Goal: Task Accomplishment & Management: Manage account settings

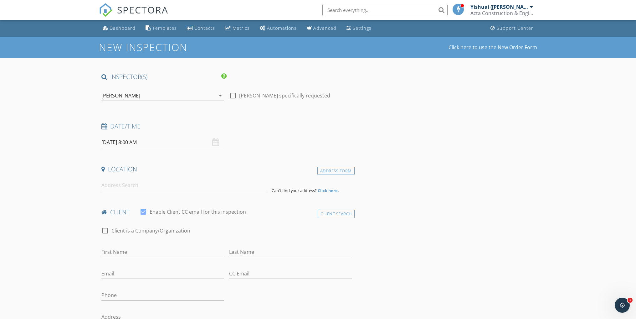
click at [202, 95] on div "[PERSON_NAME]" at bounding box center [158, 95] width 114 height 10
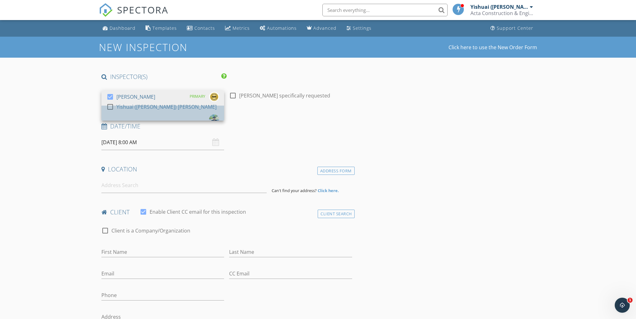
click at [145, 112] on div "Yishuai ([PERSON_NAME]) [PERSON_NAME]" at bounding box center [166, 107] width 100 height 10
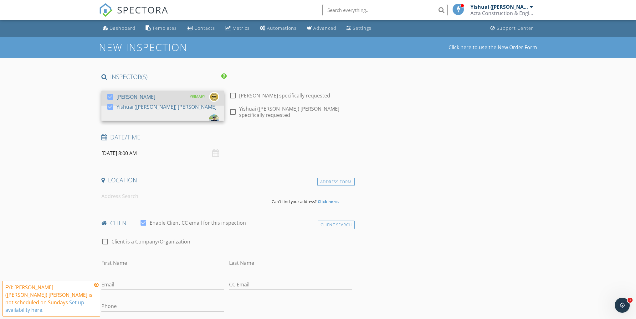
click at [134, 96] on div "[PERSON_NAME]" at bounding box center [135, 97] width 39 height 10
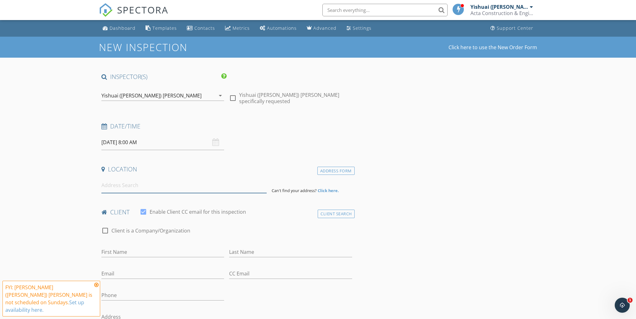
click at [136, 186] on input at bounding box center [183, 184] width 165 height 15
click at [96, 287] on icon at bounding box center [96, 284] width 4 height 5
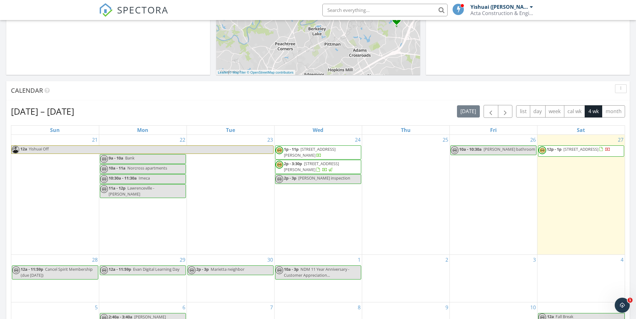
scroll to position [282, 0]
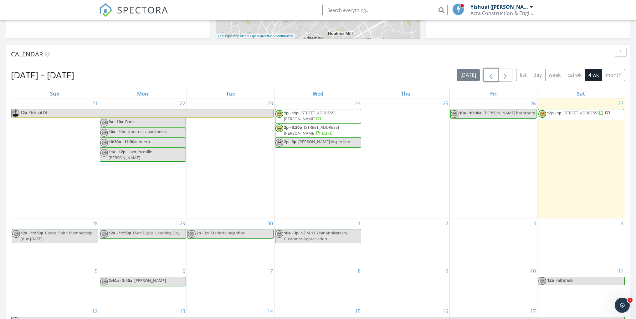
click at [490, 78] on span "button" at bounding box center [491, 75] width 8 height 8
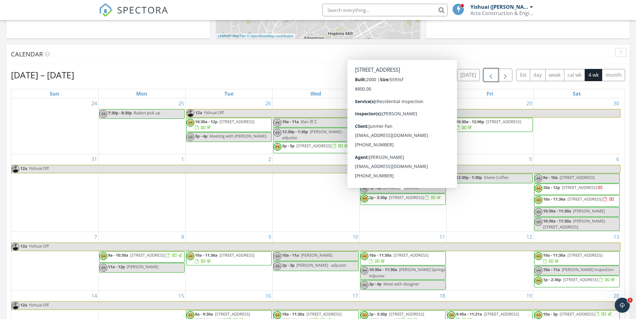
scroll to position [9, 0]
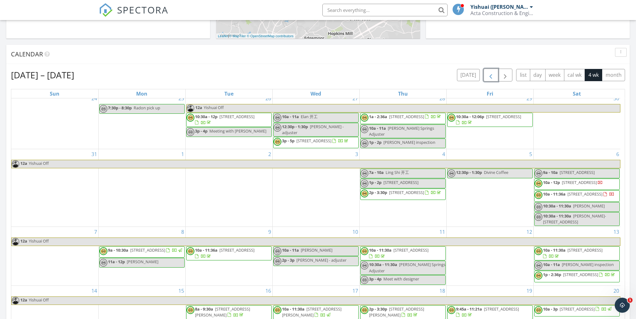
click at [490, 77] on span "button" at bounding box center [491, 75] width 8 height 8
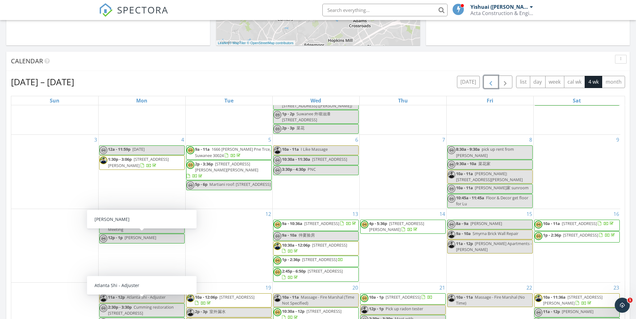
scroll to position [344, 0]
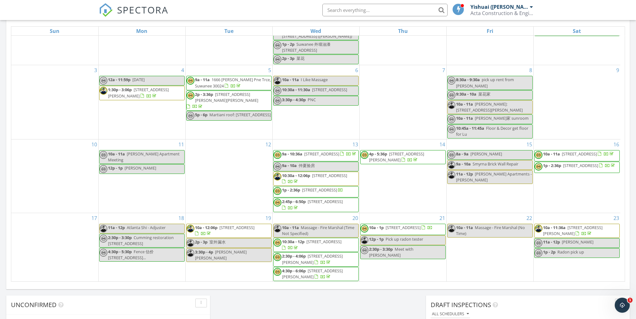
click at [570, 180] on div "16 10a - 11a 3785 Pilgrim Mill Rd, Cumming 30041 1p - 2:36p 2579 Worrall Hill W…" at bounding box center [577, 175] width 87 height 73
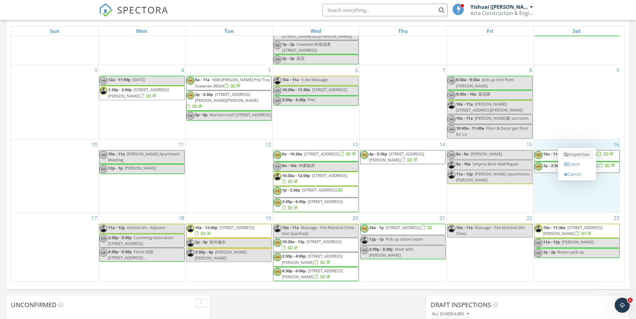
click at [584, 156] on link "Inspection" at bounding box center [577, 154] width 32 height 10
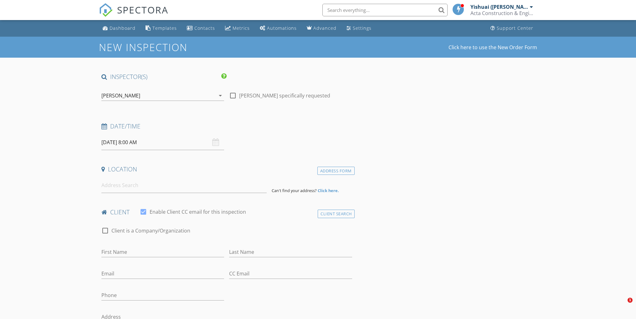
click at [175, 96] on div "[PERSON_NAME]" at bounding box center [158, 95] width 114 height 10
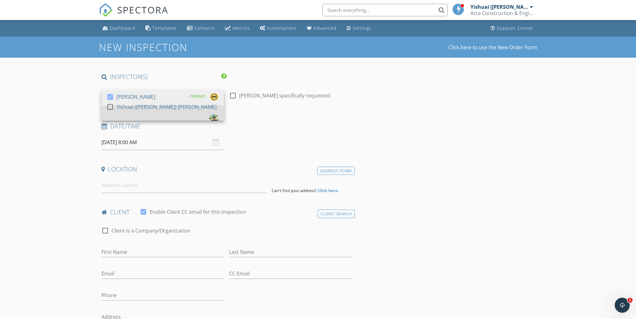
click at [136, 112] on div "Yishuai ([PERSON_NAME]) [PERSON_NAME]" at bounding box center [166, 107] width 100 height 10
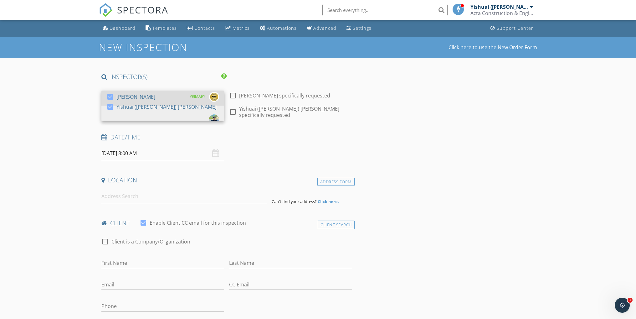
click at [145, 92] on div "check_box Michael Cui PRIMARY" at bounding box center [162, 98] width 113 height 13
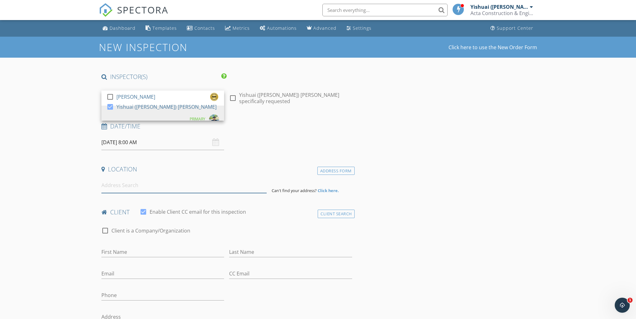
click at [128, 180] on input at bounding box center [183, 184] width 165 height 15
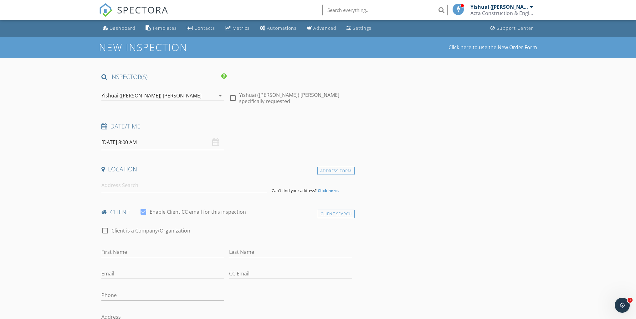
paste input "213 Turner Ln, Holly Springs, GA 30188"
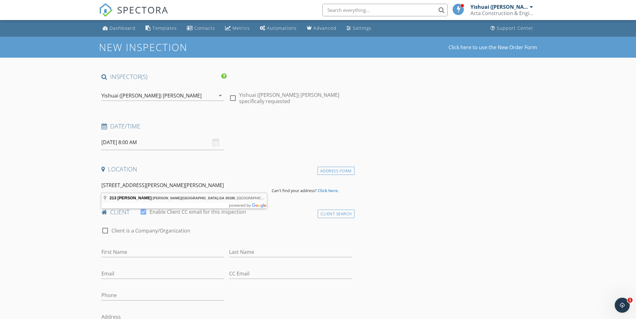
type input "213 Turner Ln, Holly Springs, GA 30188, USA"
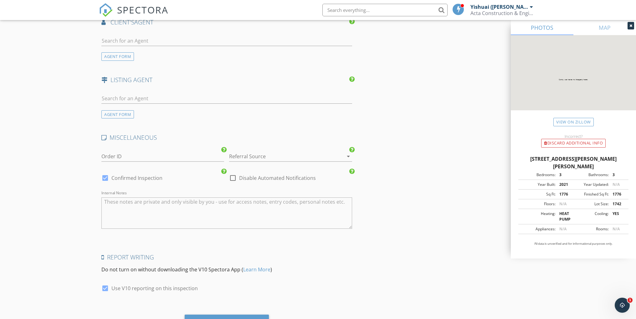
scroll to position [809, 0]
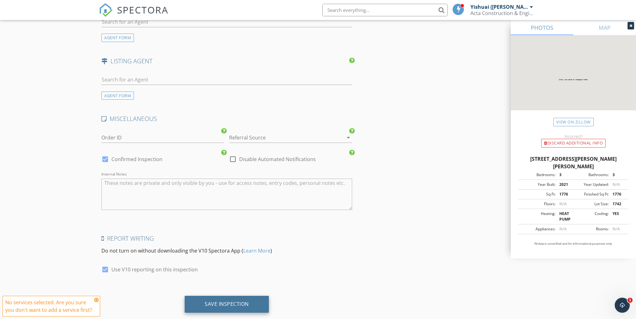
click at [243, 300] on div "Save Inspection" at bounding box center [227, 303] width 44 height 6
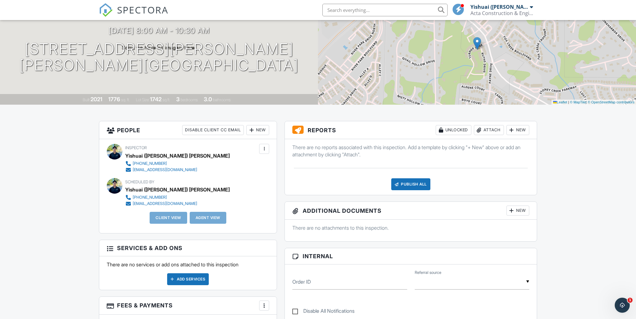
click at [519, 132] on div "New" at bounding box center [517, 130] width 23 height 10
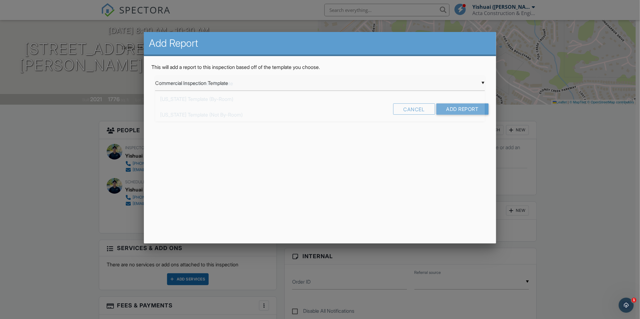
click at [279, 80] on div "▼ Commercial Inspection Template Commercial Inspection Template Florida Templat…" at bounding box center [320, 82] width 330 height 15
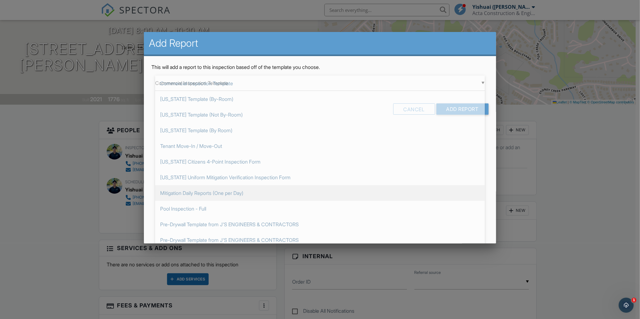
click at [280, 196] on span "Mitigation Daily Reports (One per Day)" at bounding box center [320, 193] width 330 height 16
type input "Mitigation Daily Reports (One per Day)"
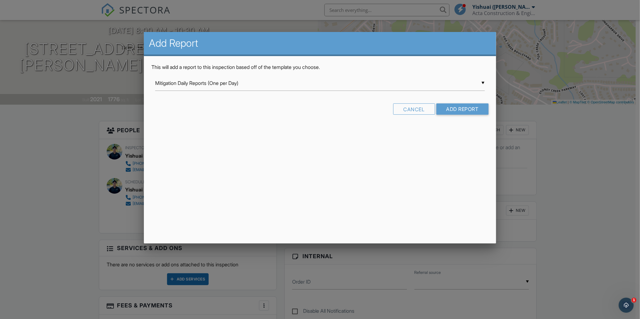
click at [217, 84] on div "▼ Mitigation Daily Reports (One per Day) Commercial Inspection Template Florida…" at bounding box center [320, 82] width 330 height 15
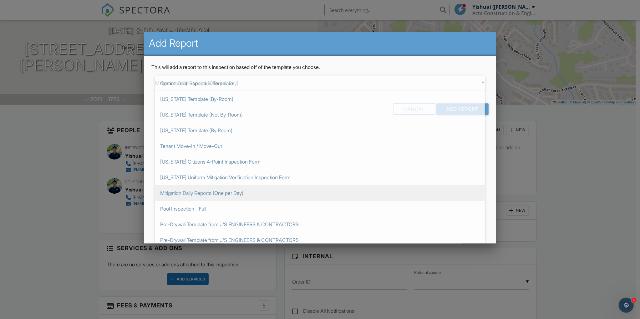
click at [304, 64] on p "This will add a report to this inspection based off of the template you choose." at bounding box center [319, 67] width 337 height 7
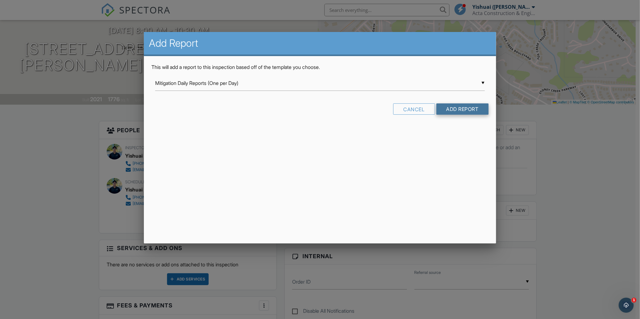
click at [471, 111] on input "Add Report" at bounding box center [463, 108] width 52 height 11
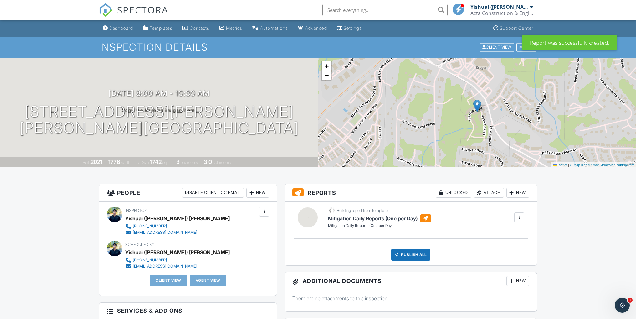
click at [520, 218] on div at bounding box center [519, 217] width 6 height 6
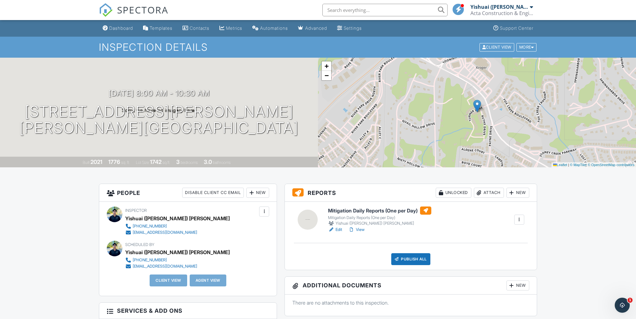
click at [337, 227] on link "Edit" at bounding box center [335, 229] width 14 height 6
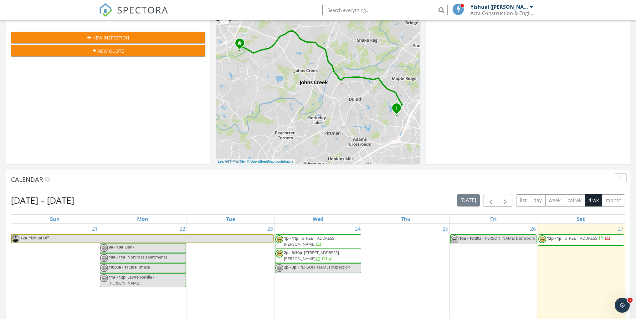
scroll to position [219, 0]
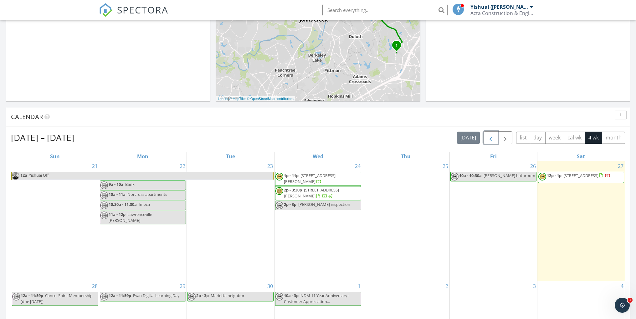
click at [493, 137] on span "button" at bounding box center [491, 138] width 8 height 8
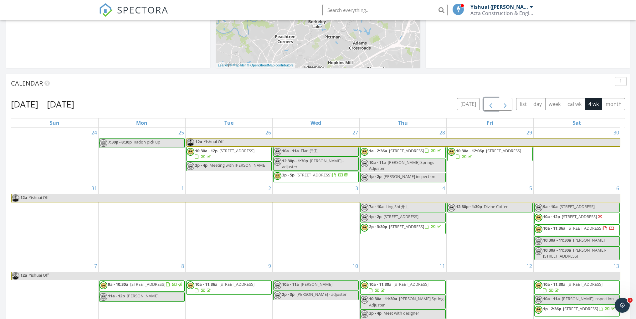
scroll to position [250, 0]
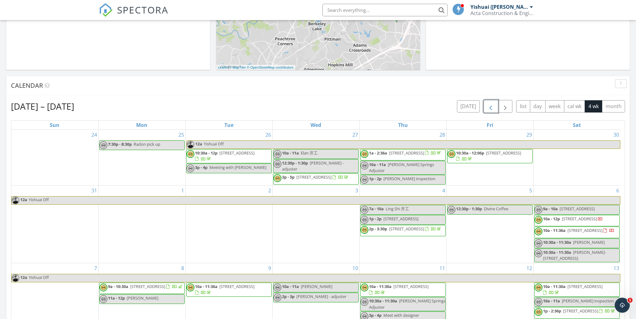
click at [493, 107] on span "button" at bounding box center [491, 107] width 8 height 8
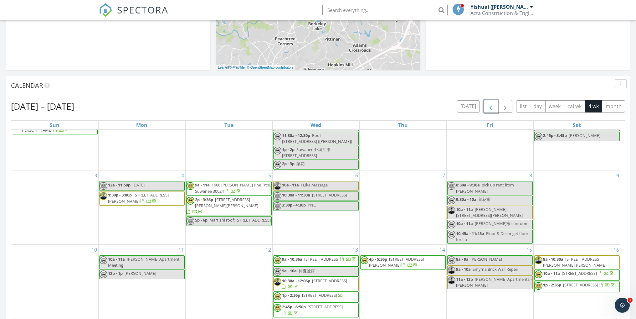
scroll to position [40, 0]
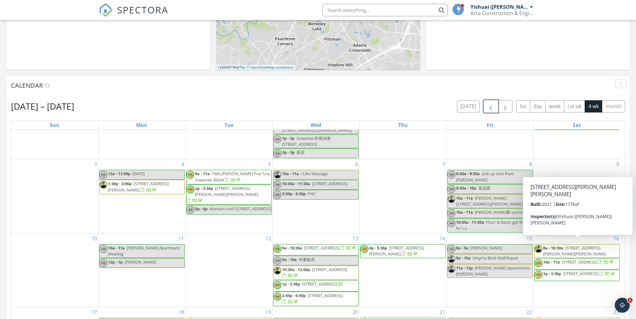
click at [584, 245] on span "[STREET_ADDRESS][PERSON_NAME][PERSON_NAME]" at bounding box center [574, 251] width 63 height 12
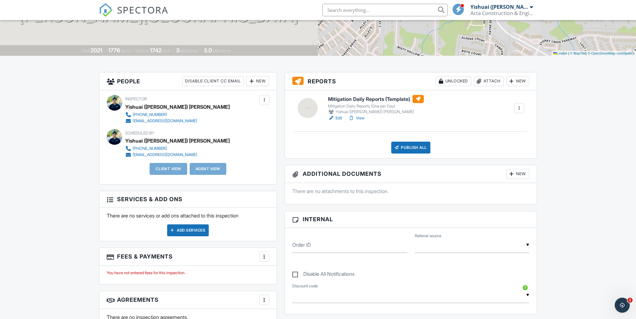
scroll to position [106, 0]
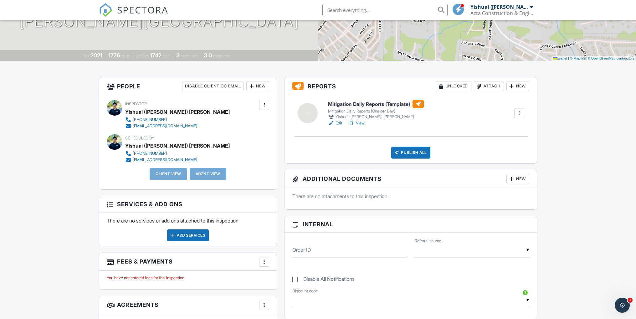
click at [268, 104] on div at bounding box center [264, 105] width 10 height 10
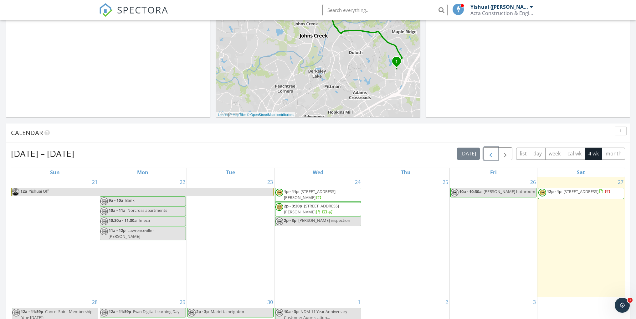
click at [492, 152] on span "button" at bounding box center [491, 154] width 8 height 8
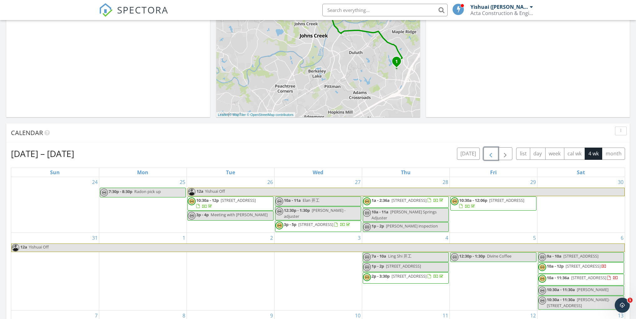
scroll to position [203, 0]
click at [492, 152] on span "button" at bounding box center [491, 154] width 8 height 8
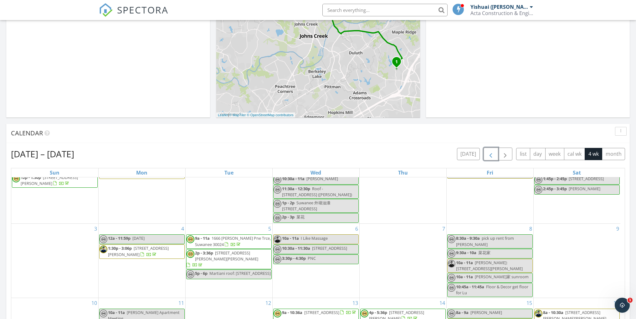
scroll to position [40, 0]
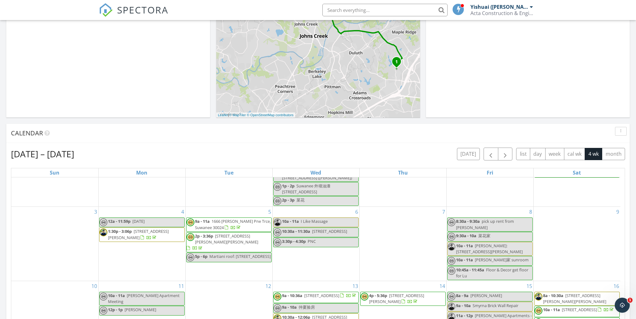
click at [580, 294] on span "8a - 10:30a 213 Turner Ln, Holly Springs 30188" at bounding box center [577, 298] width 85 height 12
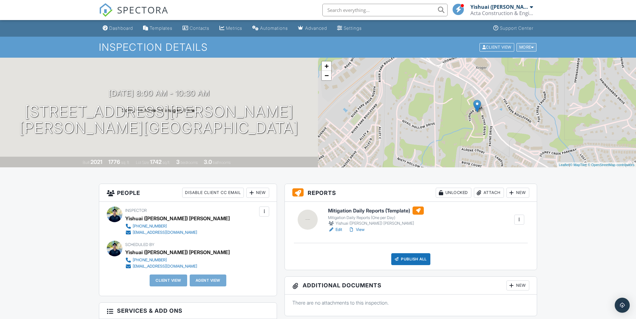
click at [533, 46] on div at bounding box center [532, 47] width 3 height 4
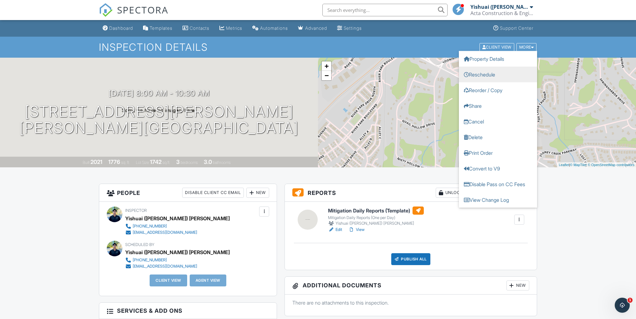
click at [517, 75] on link "Reschedule" at bounding box center [498, 74] width 78 height 16
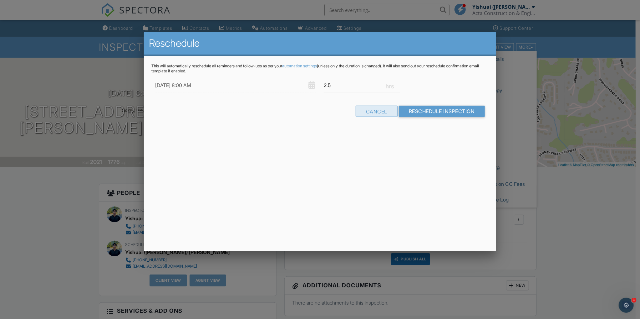
click at [365, 113] on div "Cancel" at bounding box center [377, 110] width 42 height 11
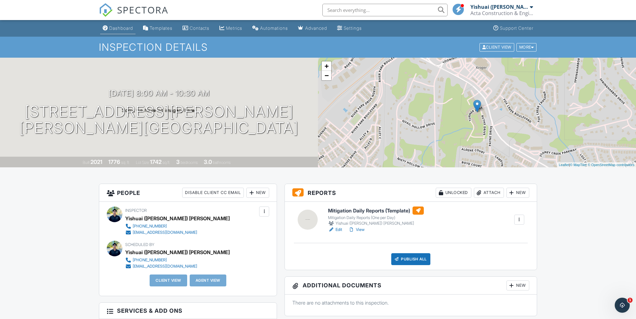
click at [117, 26] on div "Dashboard" at bounding box center [121, 27] width 24 height 5
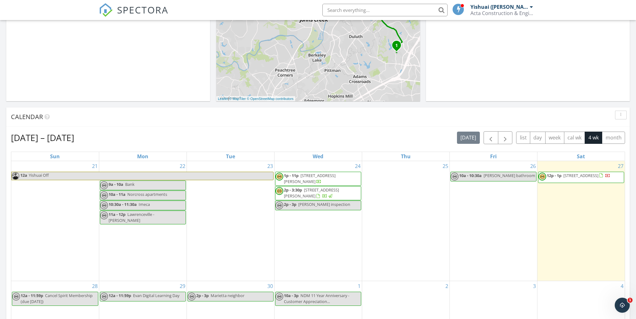
scroll to position [171, 0]
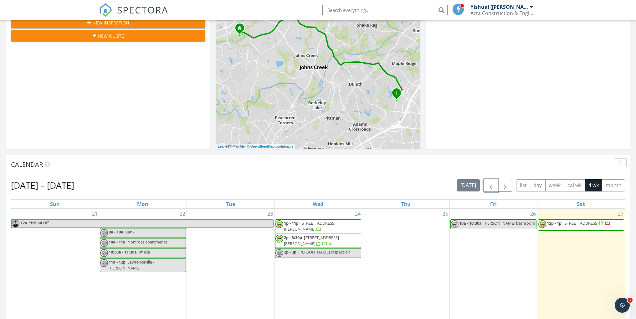
click at [490, 186] on span "button" at bounding box center [491, 186] width 8 height 8
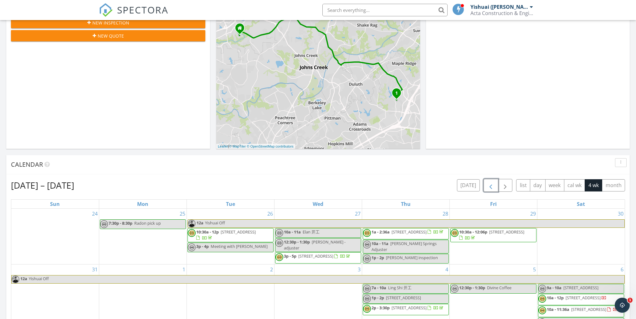
click at [494, 187] on span "button" at bounding box center [491, 186] width 8 height 8
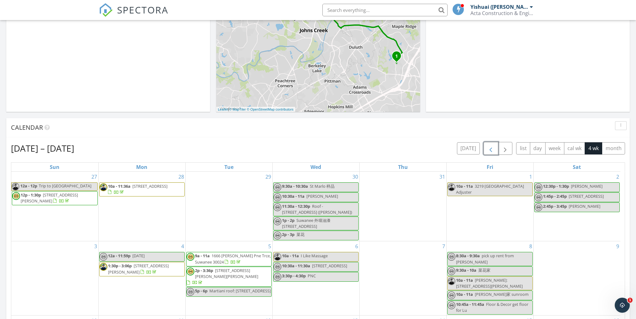
scroll to position [265, 0]
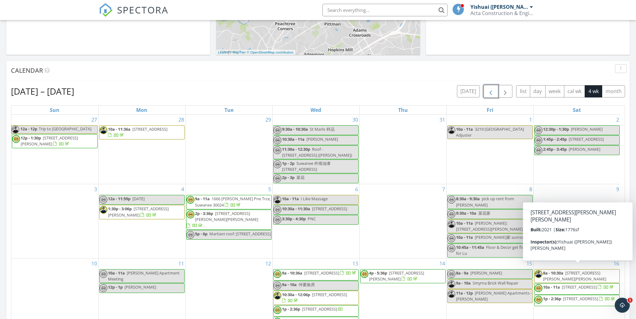
click at [578, 270] on span "8a - 10:30a 213 Turner Ln, Holly Springs 30188" at bounding box center [577, 276] width 85 height 12
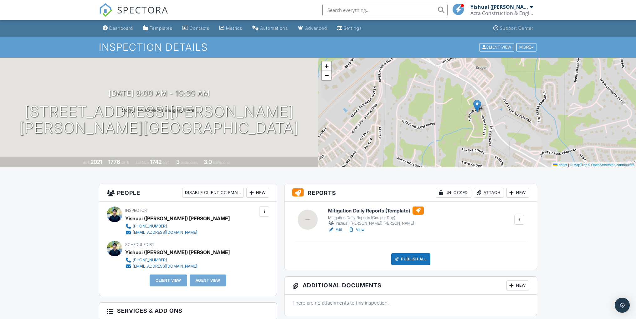
click at [520, 219] on div at bounding box center [519, 219] width 6 height 6
click at [504, 264] on link "Copy" at bounding box center [498, 264] width 46 height 7
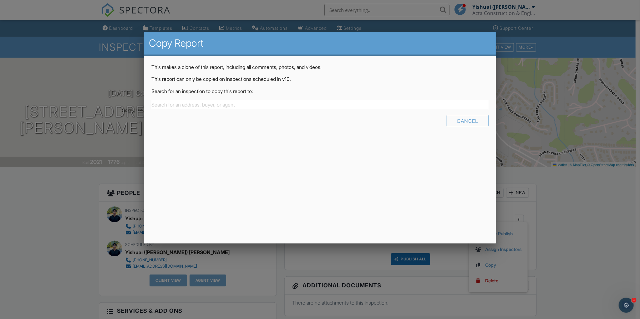
drag, startPoint x: 551, startPoint y: 109, endPoint x: 562, endPoint y: 134, distance: 27.1
click at [551, 109] on div at bounding box center [320, 168] width 640 height 398
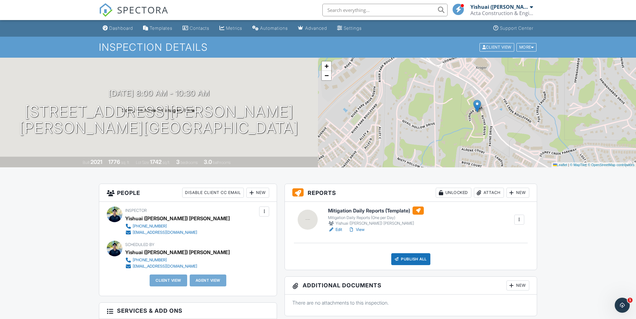
click at [519, 219] on div at bounding box center [519, 219] width 6 height 6
click at [405, 232] on div "Edit View" at bounding box center [376, 229] width 96 height 6
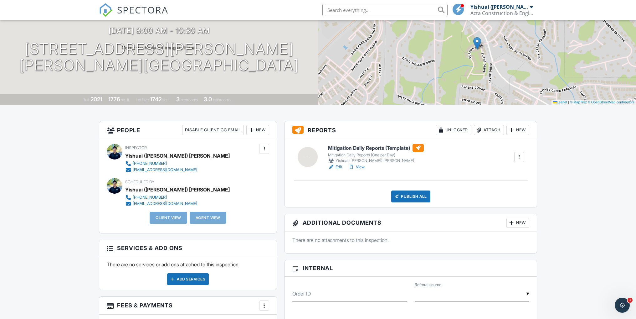
click at [518, 156] on div at bounding box center [519, 157] width 6 height 6
click at [506, 204] on link "Copy" at bounding box center [498, 202] width 46 height 7
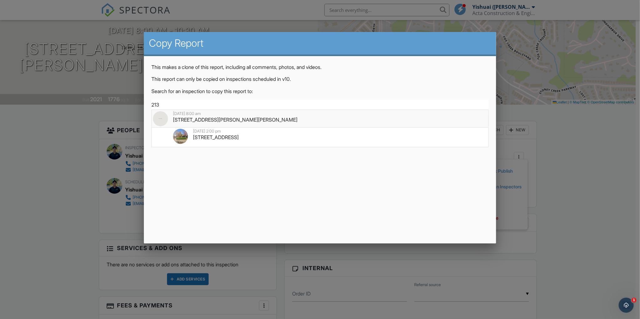
click at [266, 118] on div "213 Turner Ln, Holly Springs, GA 30188" at bounding box center [320, 119] width 334 height 7
type input "213 Turner Ln, Holly Springs, GA 30188"
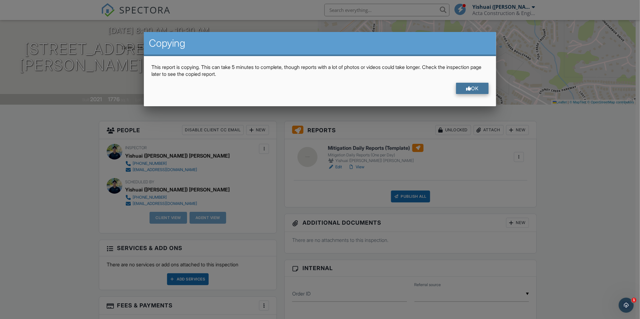
click at [477, 90] on div "OK" at bounding box center [472, 88] width 33 height 11
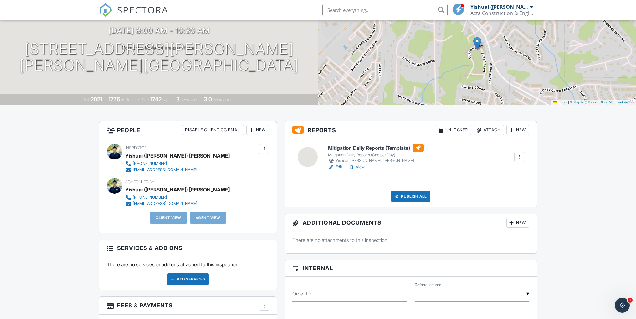
click at [520, 155] on div at bounding box center [519, 157] width 6 height 6
click at [495, 206] on li "Copy" at bounding box center [498, 202] width 51 height 16
click at [517, 157] on div at bounding box center [519, 157] width 6 height 6
click at [483, 203] on link "Copy" at bounding box center [498, 202] width 46 height 7
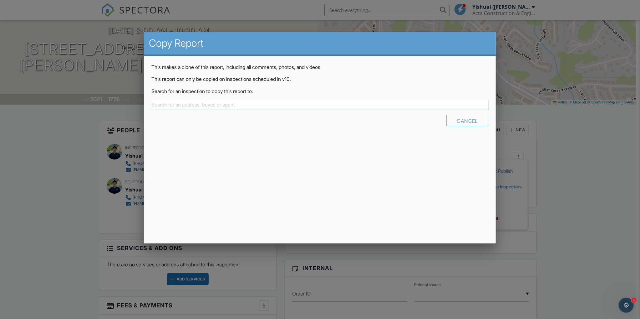
click at [242, 106] on input "text" at bounding box center [319, 105] width 337 height 10
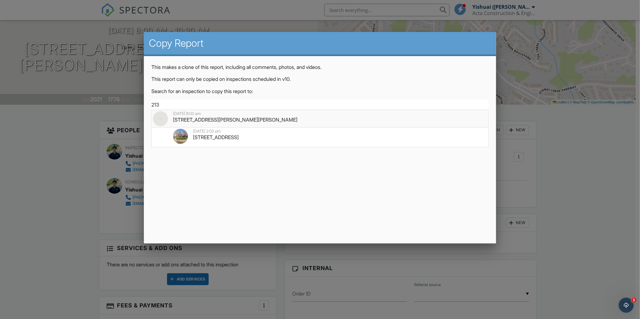
click at [212, 120] on div "213 Turner Ln, Holly Springs, GA 30188" at bounding box center [320, 119] width 334 height 7
type input "213 Turner Ln, Holly Springs, GA 30188"
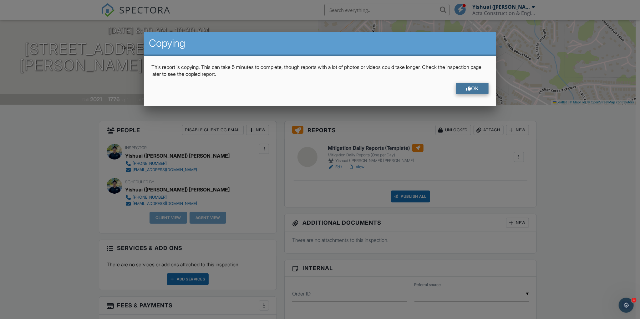
click at [470, 86] on div "OK" at bounding box center [472, 88] width 33 height 11
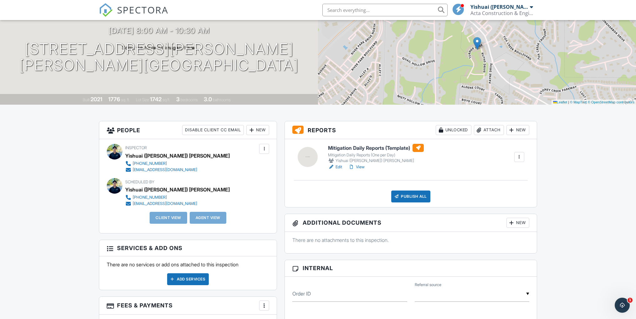
click at [519, 154] on div at bounding box center [519, 157] width 6 height 6
click at [491, 202] on link "Copy" at bounding box center [498, 202] width 46 height 7
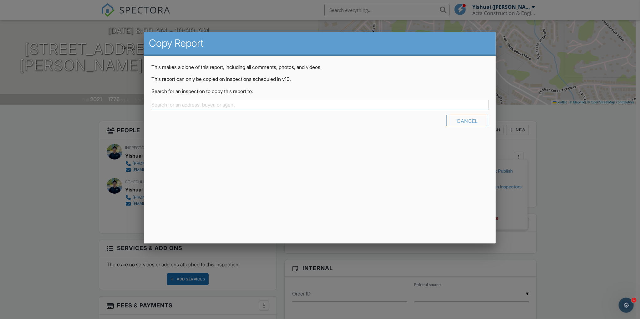
click at [271, 104] on input "text" at bounding box center [319, 105] width 337 height 10
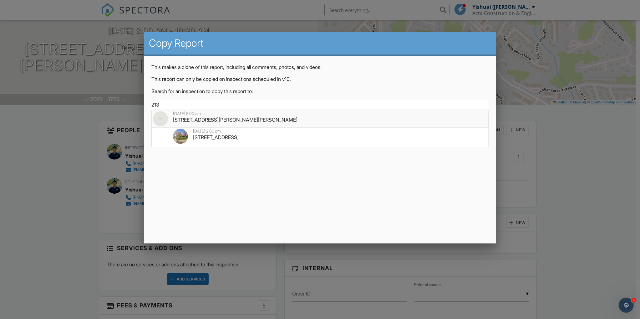
click at [220, 110] on li "08/16/2025 8:00 am 213 Turner Ln, Holly Springs, GA 30188" at bounding box center [320, 119] width 336 height 18
type input "213 Turner Ln, Holly Springs, GA 30188"
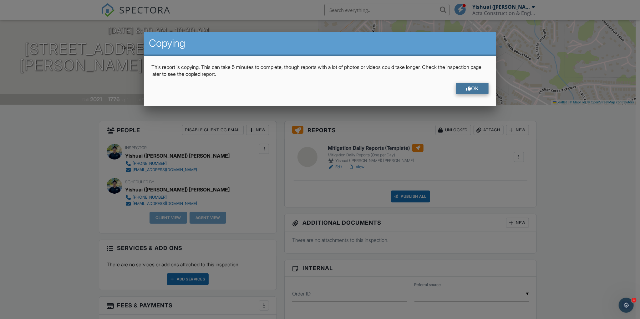
click at [484, 84] on div "OK" at bounding box center [472, 88] width 33 height 11
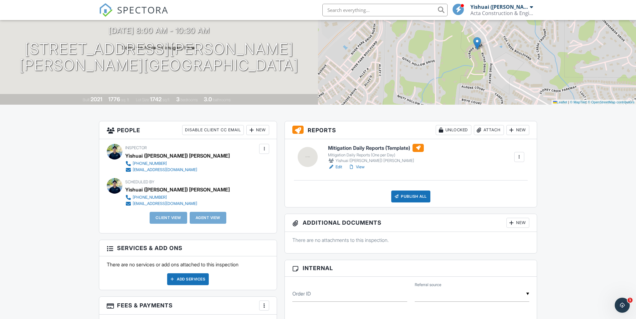
click at [518, 154] on div at bounding box center [519, 157] width 6 height 6
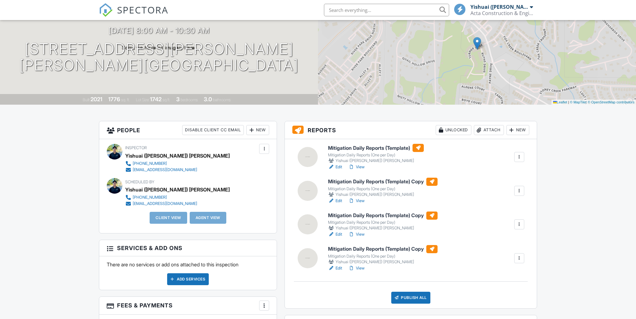
scroll to position [63, 0]
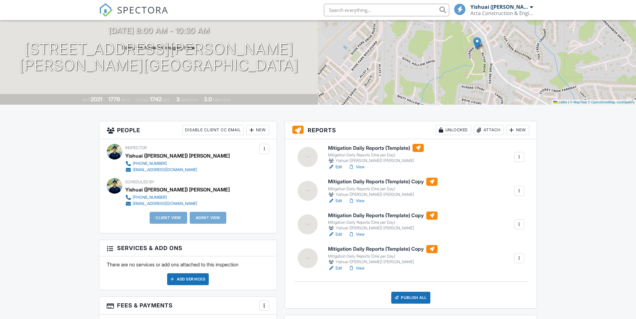
click at [518, 157] on div at bounding box center [519, 157] width 6 height 6
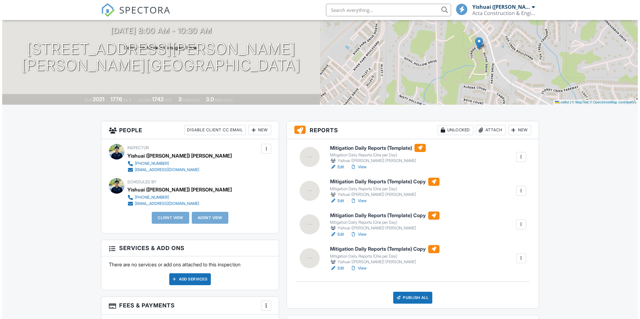
scroll to position [0, 0]
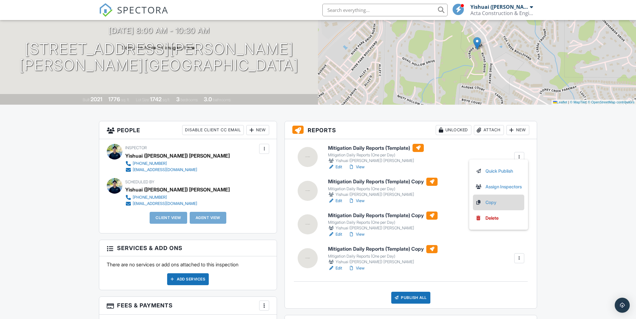
click at [496, 203] on link "Copy" at bounding box center [498, 202] width 46 height 7
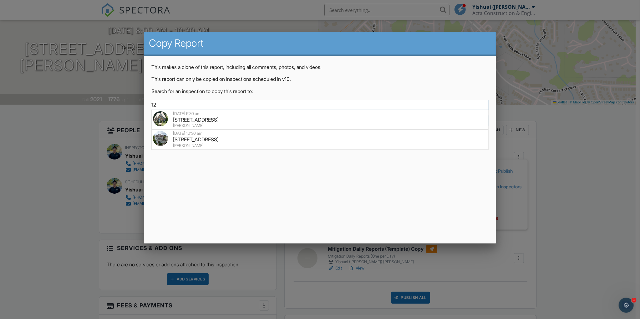
type input "1"
click at [202, 118] on div "[STREET_ADDRESS][PERSON_NAME][PERSON_NAME]" at bounding box center [320, 119] width 334 height 7
type input "[STREET_ADDRESS][PERSON_NAME][PERSON_NAME]"
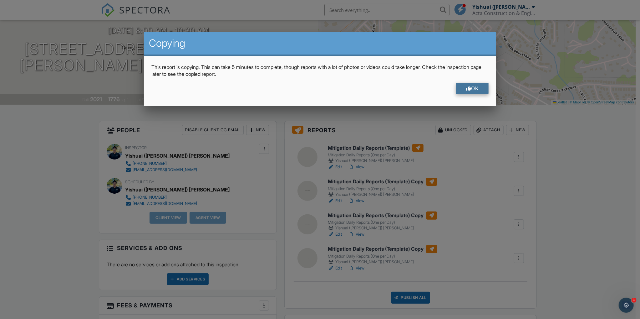
click at [479, 87] on div "OK" at bounding box center [472, 88] width 33 height 11
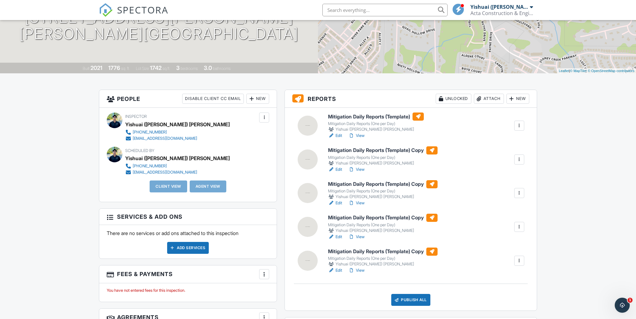
click at [334, 169] on div at bounding box center [331, 169] width 6 height 6
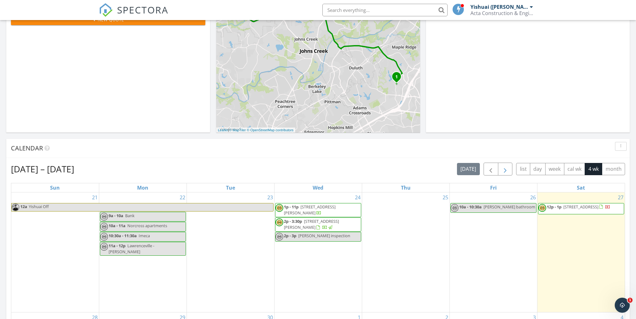
scroll to position [140, 0]
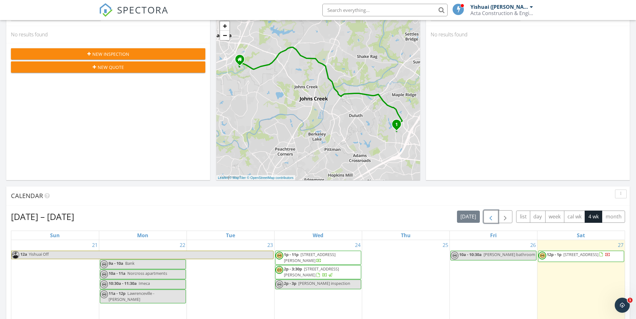
click at [491, 217] on span "button" at bounding box center [491, 217] width 8 height 8
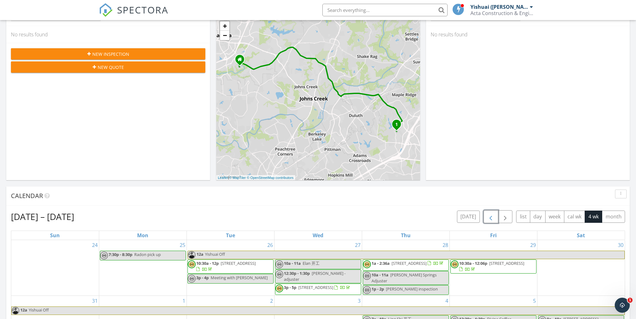
click at [491, 217] on span "button" at bounding box center [491, 217] width 8 height 8
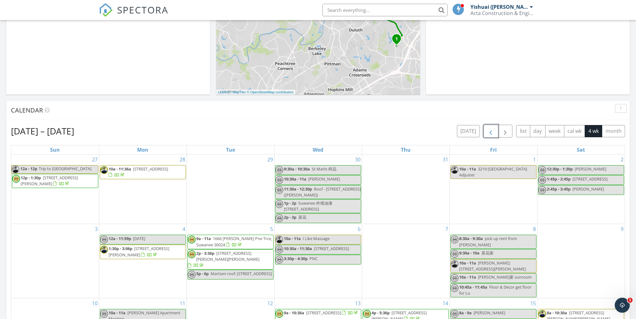
scroll to position [265, 0]
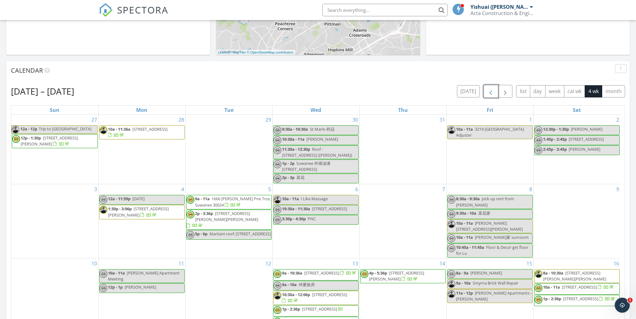
click at [559, 271] on span "8a - 10:30a [STREET_ADDRESS][PERSON_NAME][PERSON_NAME]" at bounding box center [577, 276] width 85 height 12
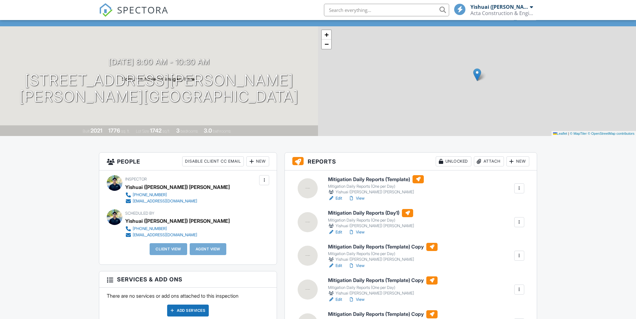
scroll to position [31, 0]
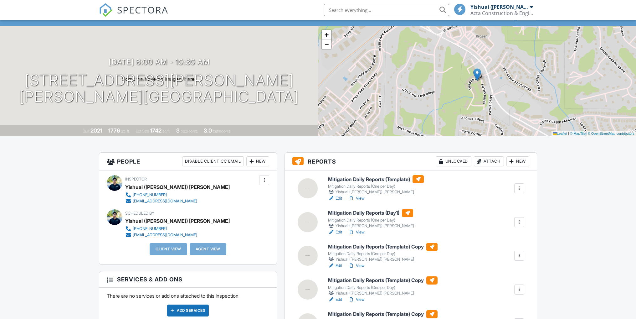
click at [339, 265] on link "Edit" at bounding box center [335, 265] width 14 height 6
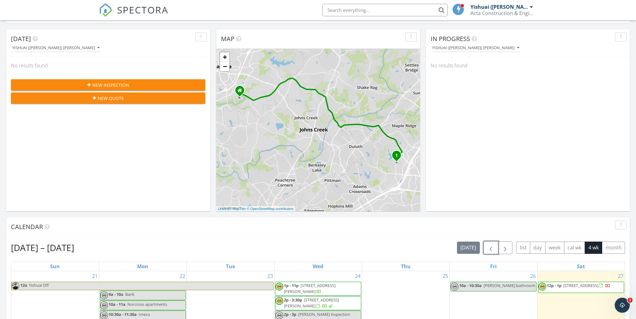
click at [491, 245] on span "button" at bounding box center [491, 248] width 8 height 8
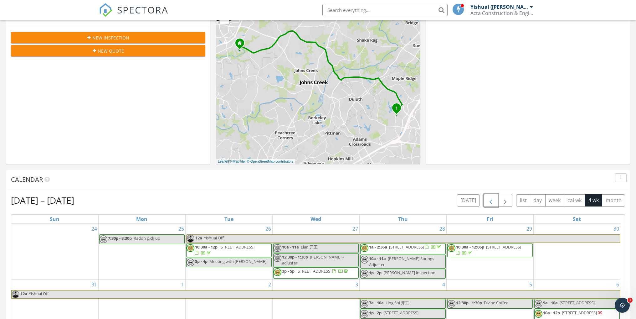
click at [492, 198] on span "button" at bounding box center [491, 201] width 8 height 8
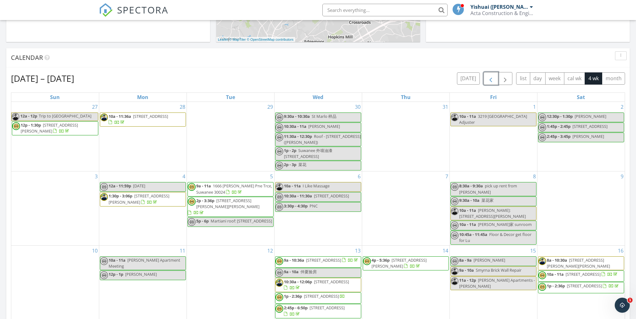
scroll to position [282, 0]
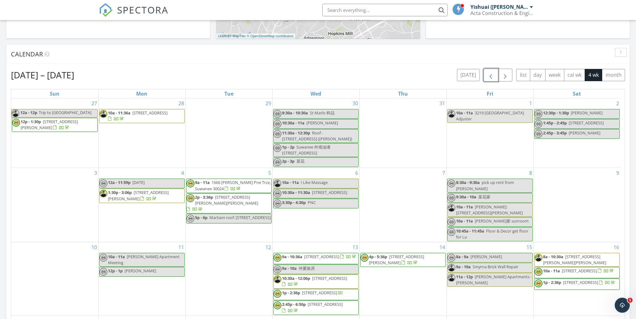
click at [585, 253] on span "[STREET_ADDRESS][PERSON_NAME][PERSON_NAME]" at bounding box center [574, 259] width 63 height 12
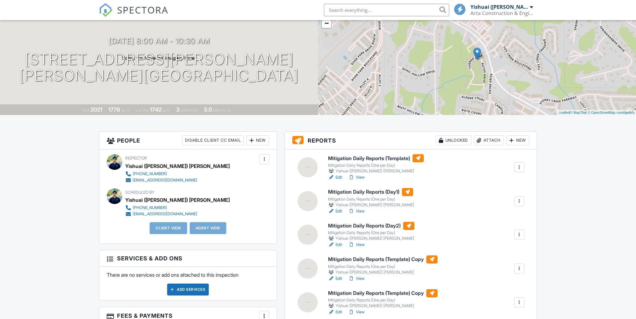
click at [337, 275] on link "Edit" at bounding box center [335, 278] width 14 height 6
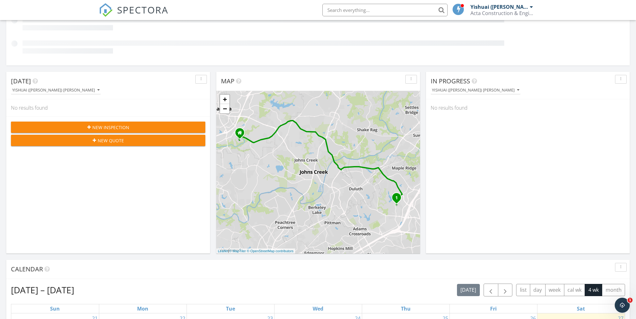
scroll to position [125, 0]
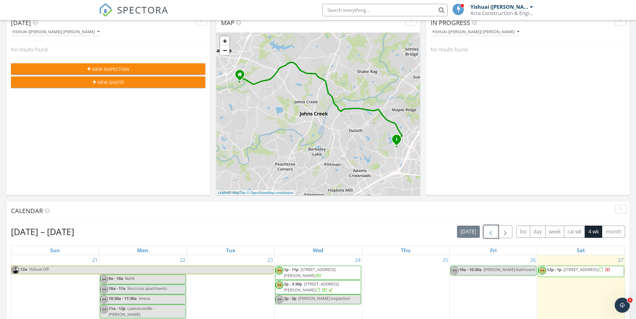
click at [490, 231] on span "button" at bounding box center [491, 232] width 8 height 8
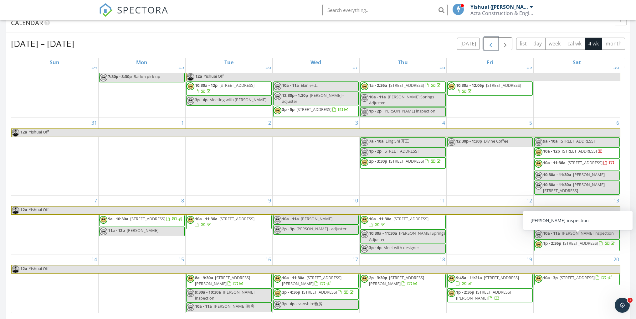
scroll to position [0, 0]
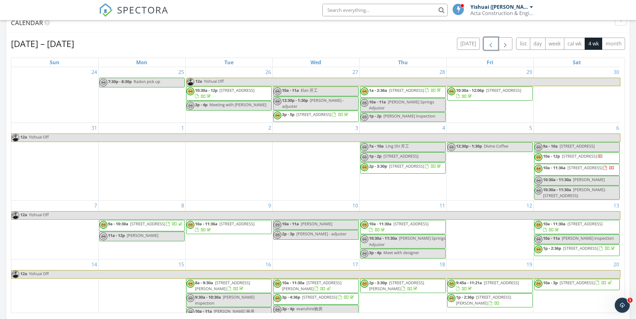
click at [491, 46] on span "button" at bounding box center [491, 44] width 8 height 8
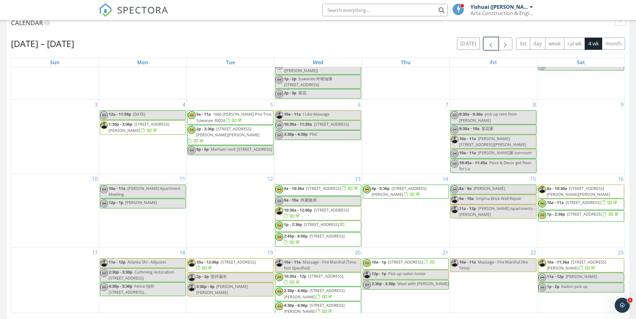
scroll to position [40, 0]
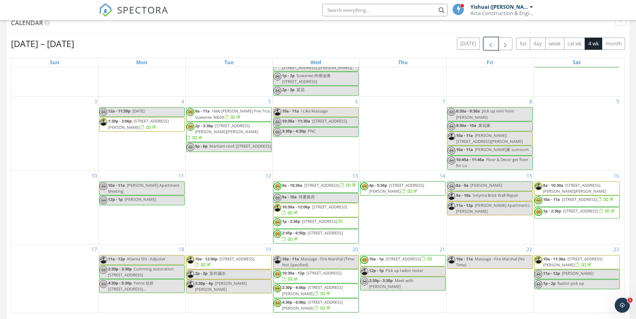
click at [564, 184] on span "8a - 10:30a 213 Turner Ln, Holly Springs 30188" at bounding box center [577, 188] width 85 height 12
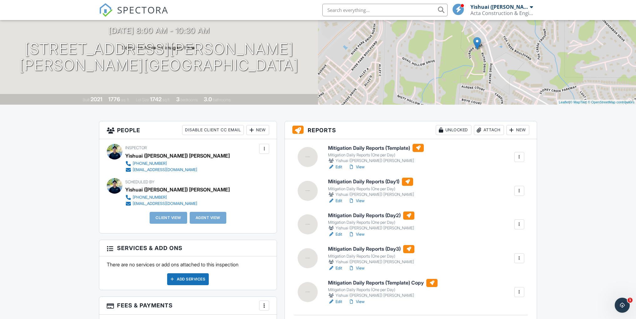
click at [520, 157] on div at bounding box center [519, 157] width 6 height 6
click at [499, 216] on link "Delete" at bounding box center [498, 217] width 46 height 7
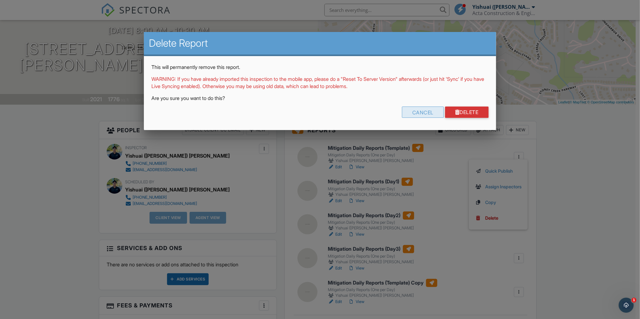
click at [420, 113] on div "Cancel" at bounding box center [423, 111] width 42 height 11
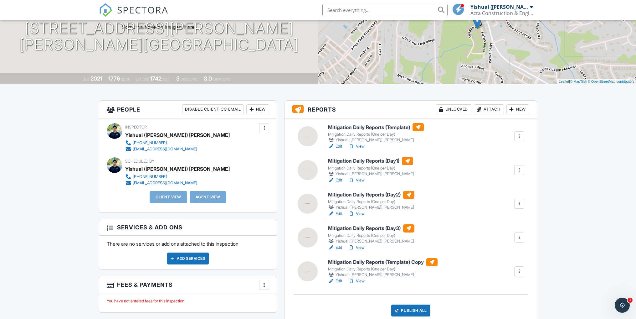
scroll to position [94, 0]
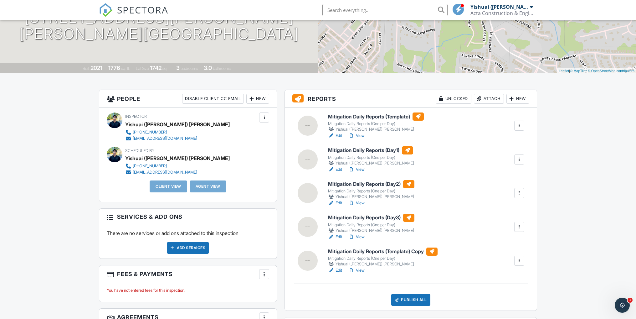
click at [336, 269] on link "Edit" at bounding box center [335, 270] width 14 height 6
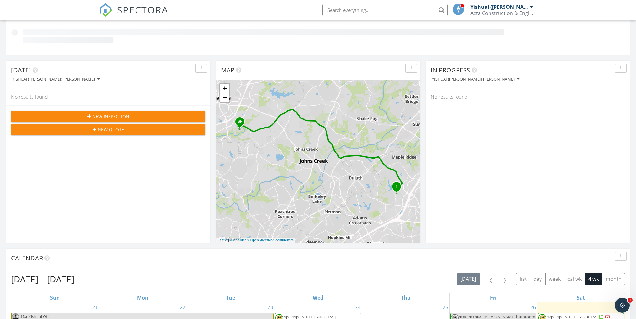
scroll to position [156, 0]
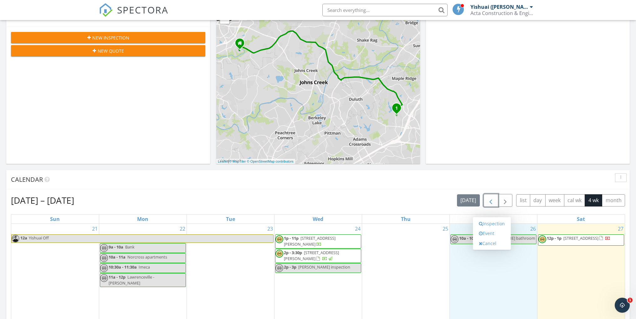
click at [488, 201] on span "button" at bounding box center [491, 201] width 8 height 8
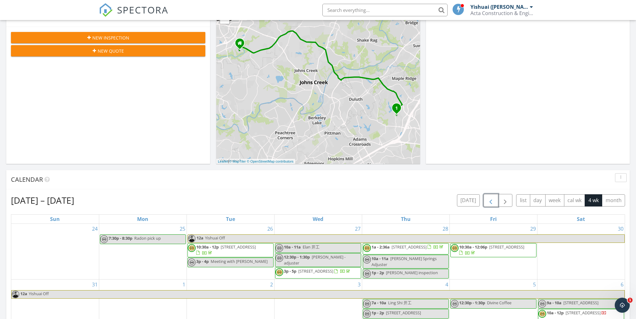
click at [489, 201] on span "button" at bounding box center [491, 201] width 8 height 8
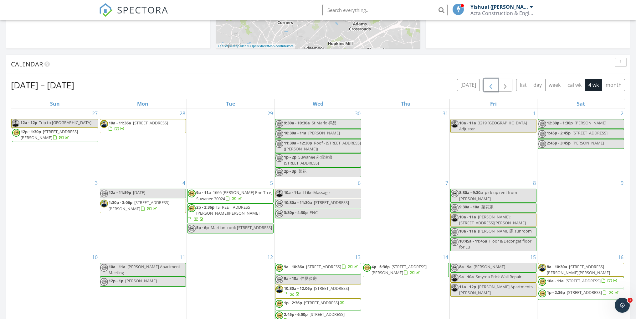
scroll to position [282, 0]
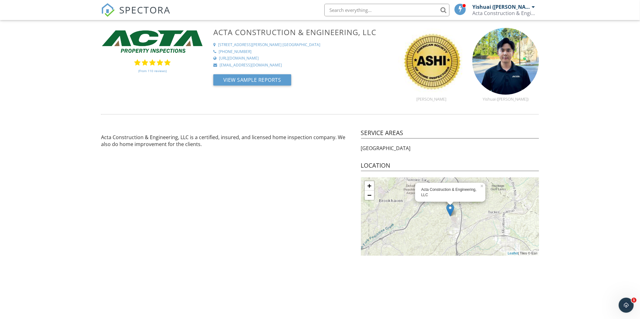
click at [512, 13] on div "Acta Construction & Engineering, LLC" at bounding box center [504, 13] width 63 height 6
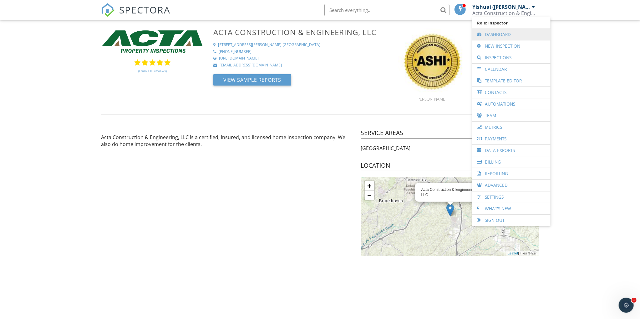
click at [511, 33] on link "Dashboard" at bounding box center [512, 34] width 72 height 11
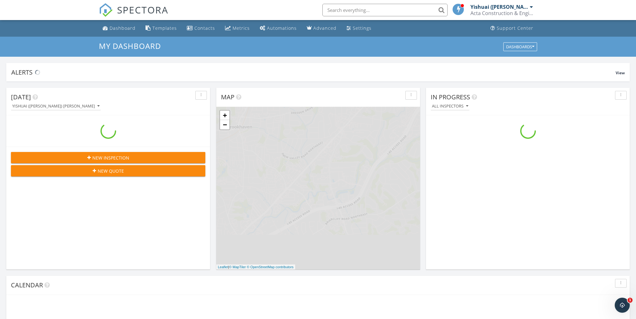
scroll to position [579, 645]
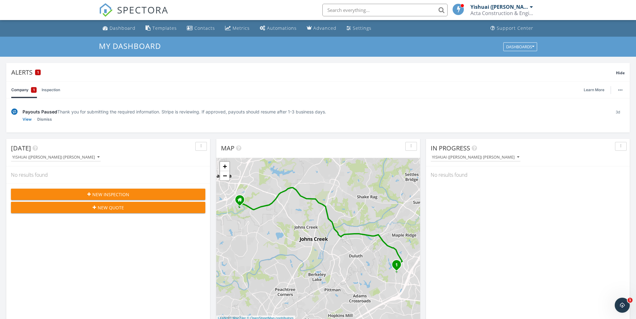
click at [123, 112] on div "Payouts Paused Thank you for submitting the required information. Stripe is rev…" at bounding box center [314, 111] width 583 height 7
